Goal: Navigation & Orientation: Find specific page/section

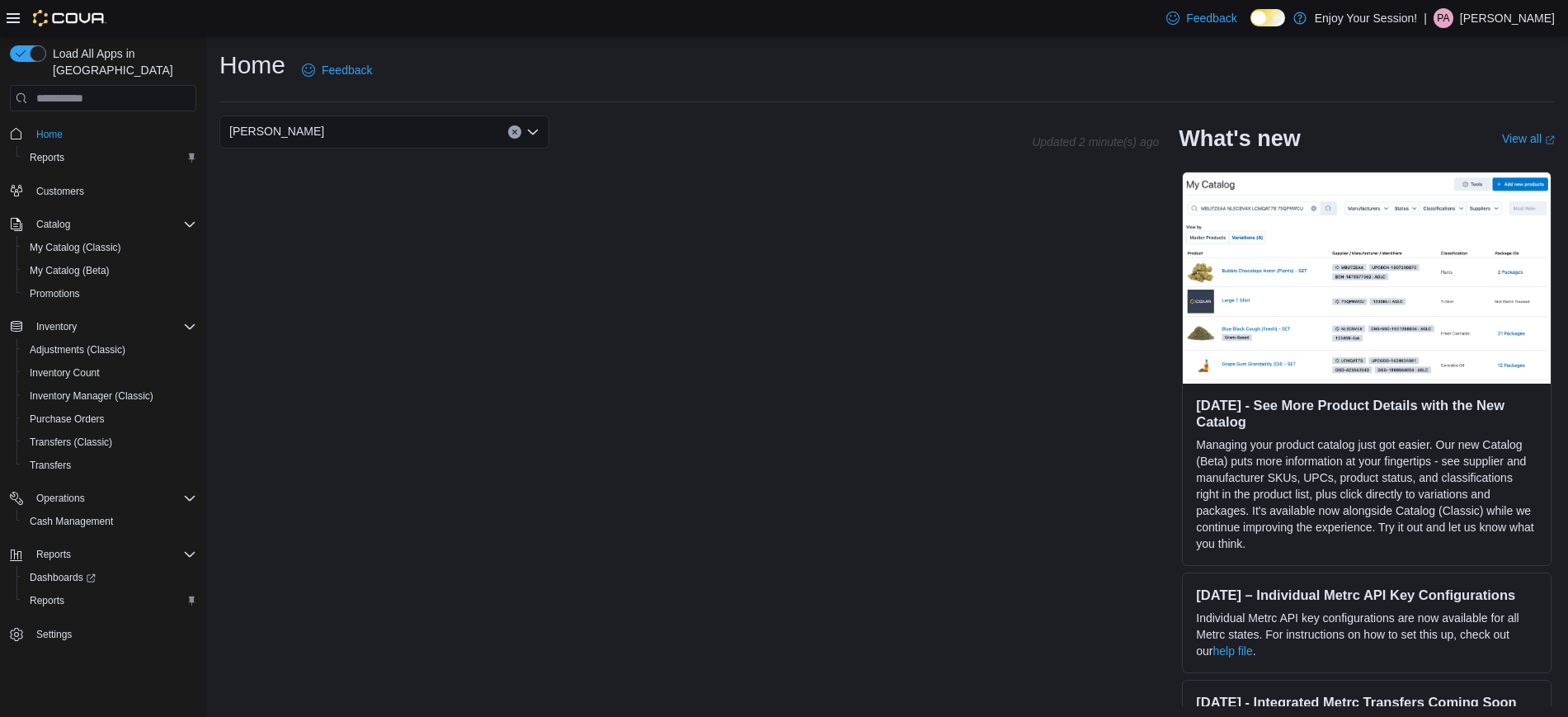
click at [1494, 6] on div "Feedback Dark Mode Enjoy Your Session! | PA Patrick Atueyi" at bounding box center [1357, 18] width 395 height 33
click at [1516, 11] on p "Patrick Atueyi" at bounding box center [1506, 17] width 95 height 20
click at [1451, 164] on span "Sign Out" at bounding box center [1447, 161] width 44 height 17
